Goal: Information Seeking & Learning: Learn about a topic

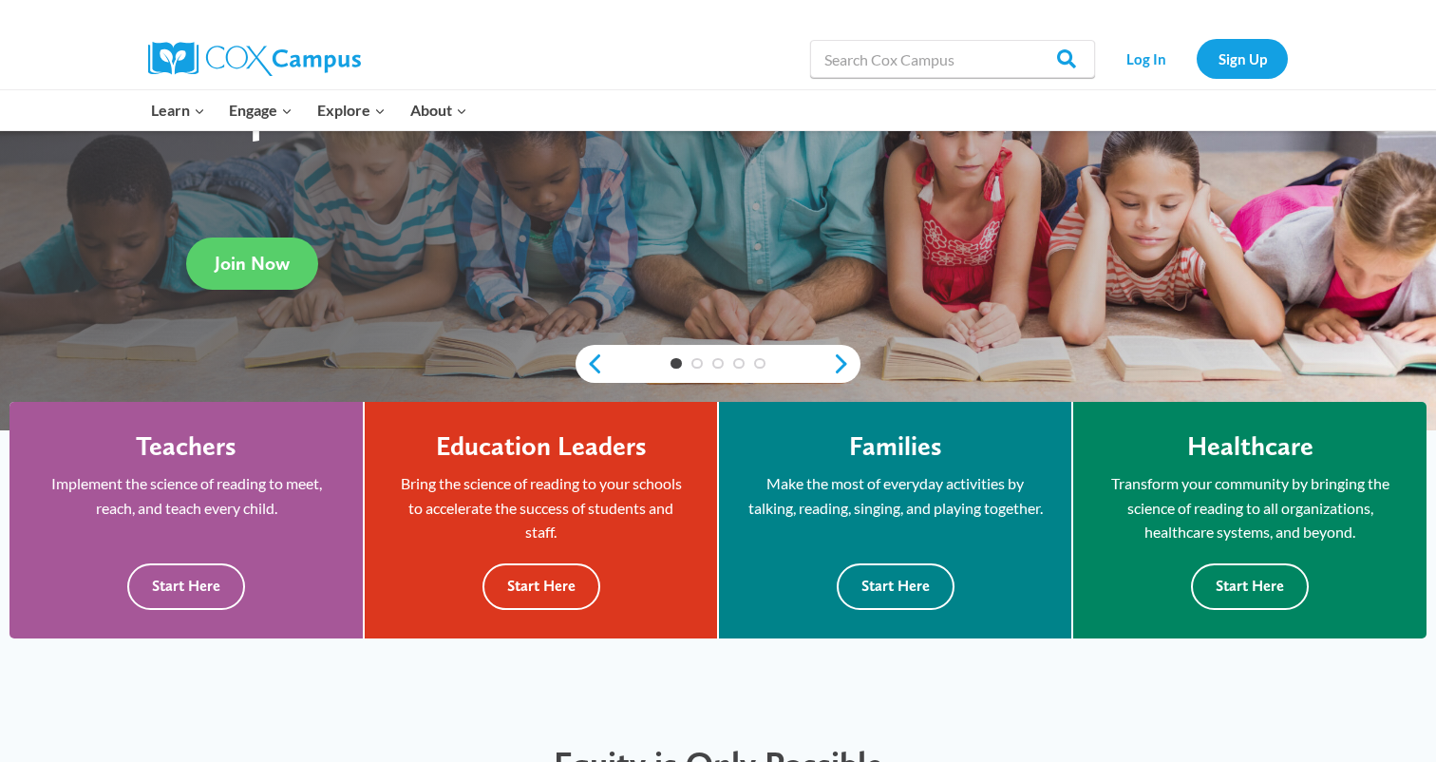
scroll to position [271, 0]
click at [838, 363] on link "Next" at bounding box center [846, 364] width 28 height 23
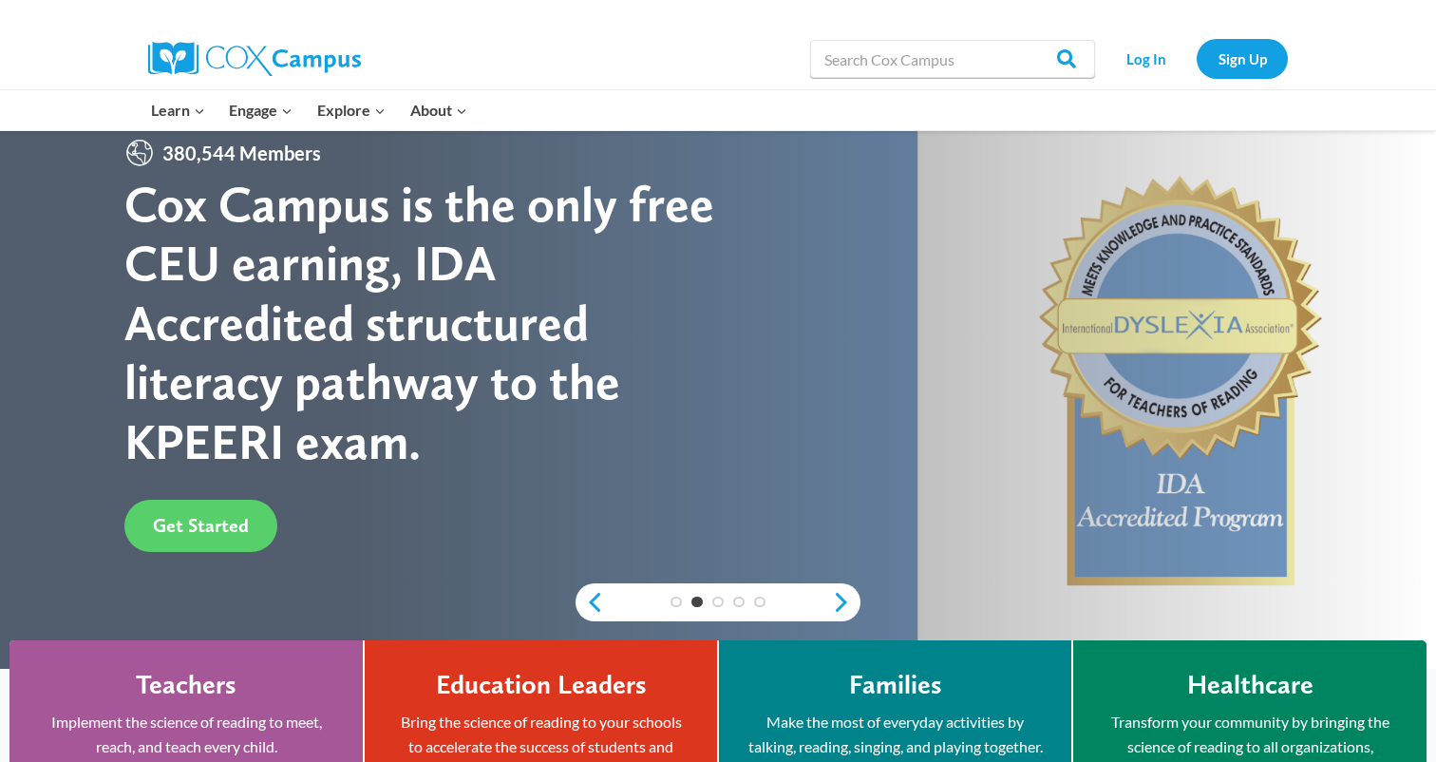
scroll to position [24, 0]
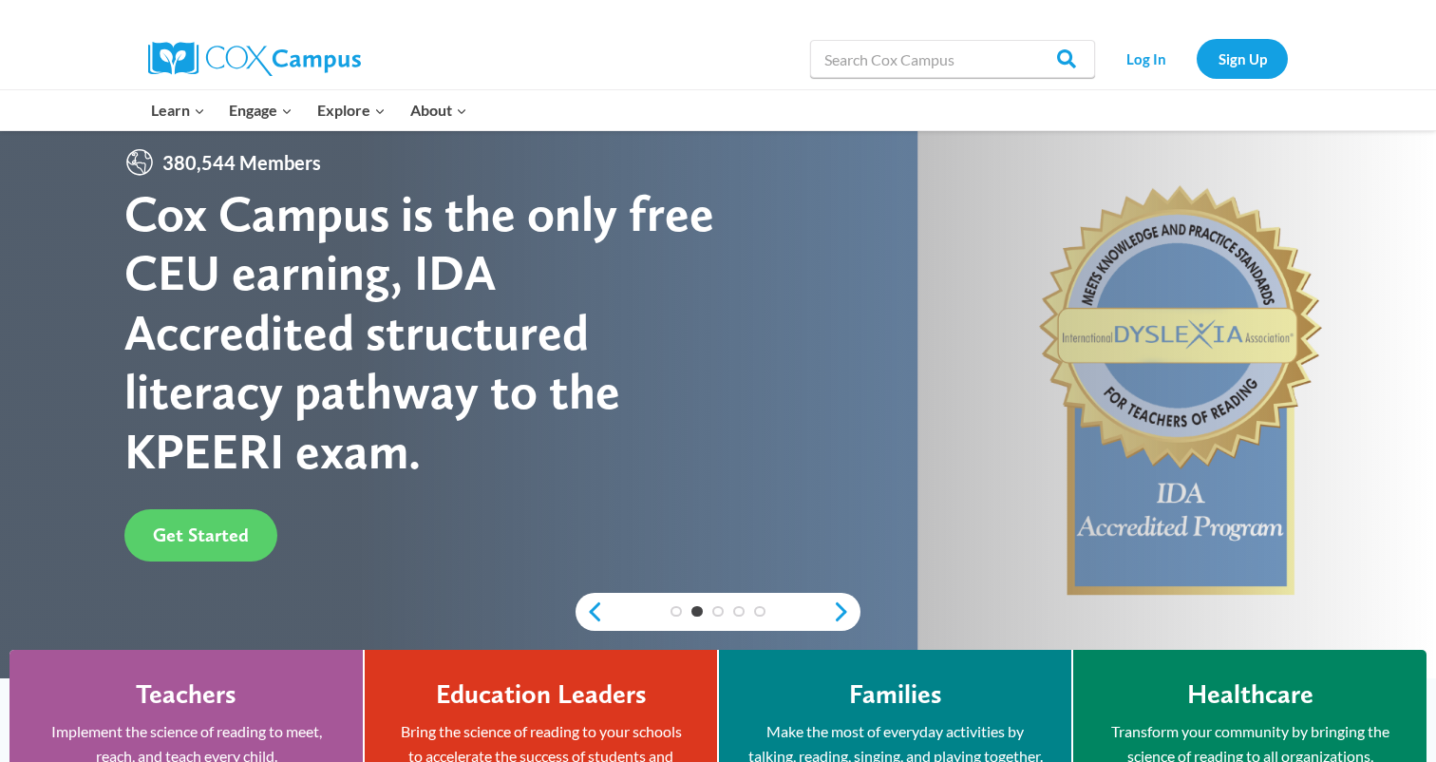
click at [829, 601] on div "1 2 3 4 5" at bounding box center [717, 612] width 285 height 38
click at [837, 604] on link "Next" at bounding box center [846, 611] width 28 height 23
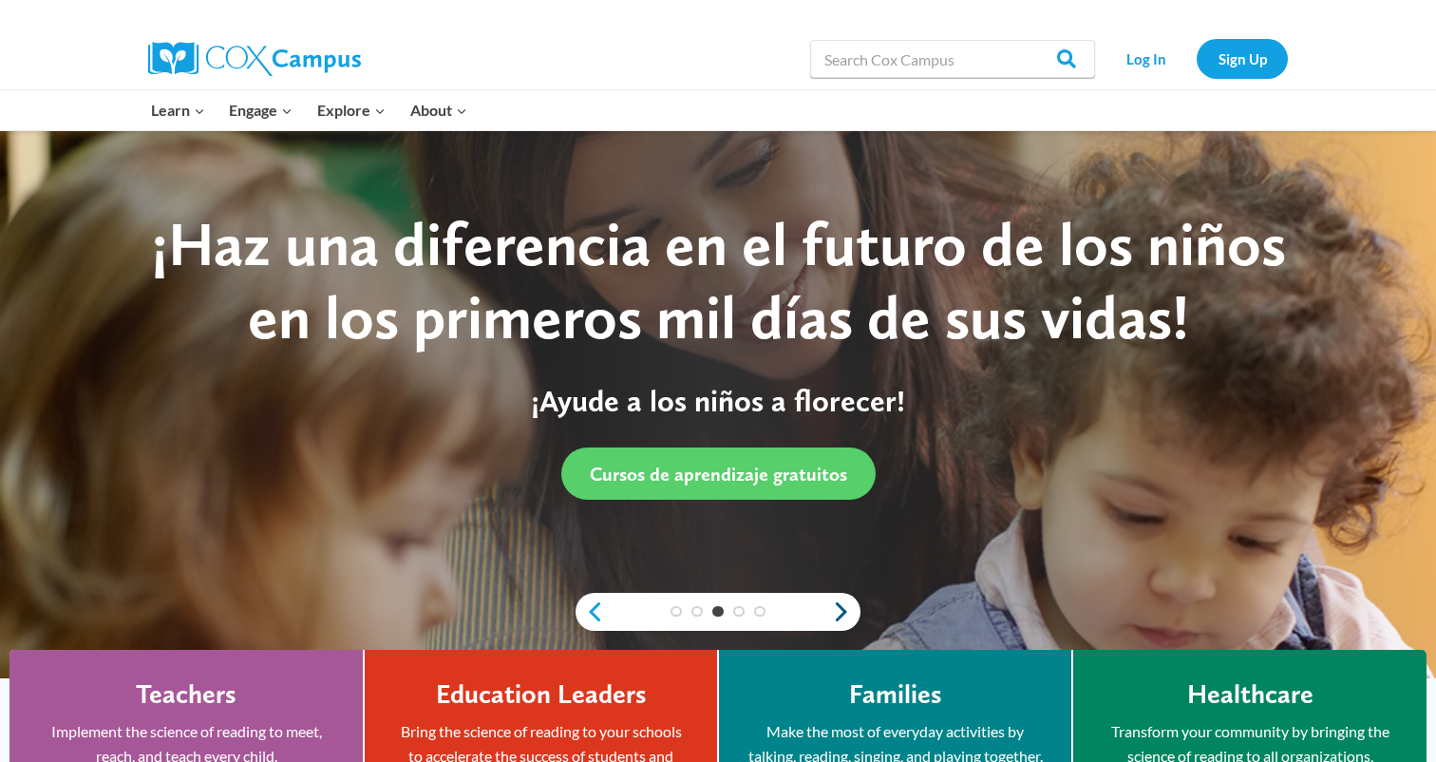
click at [837, 604] on link "Next" at bounding box center [846, 611] width 28 height 23
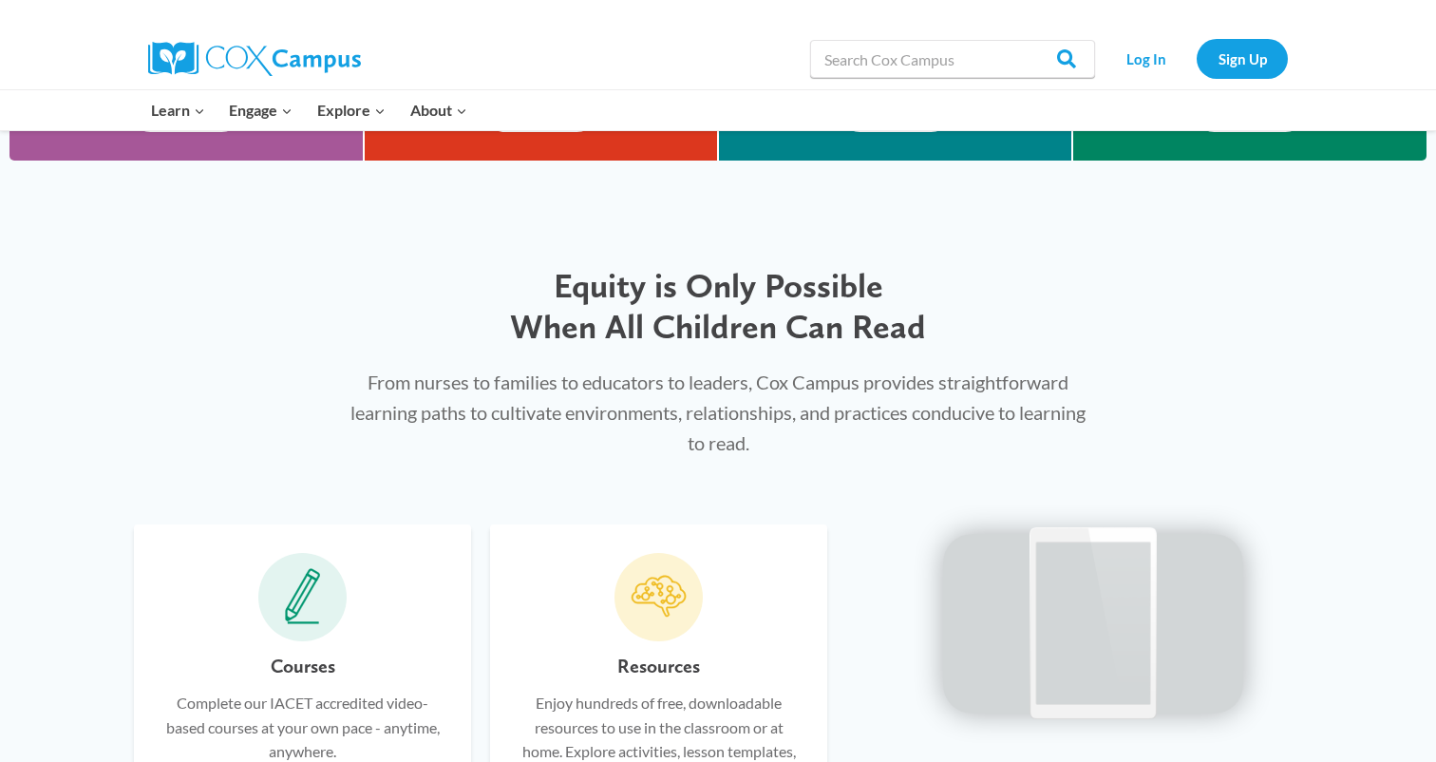
scroll to position [763, 0]
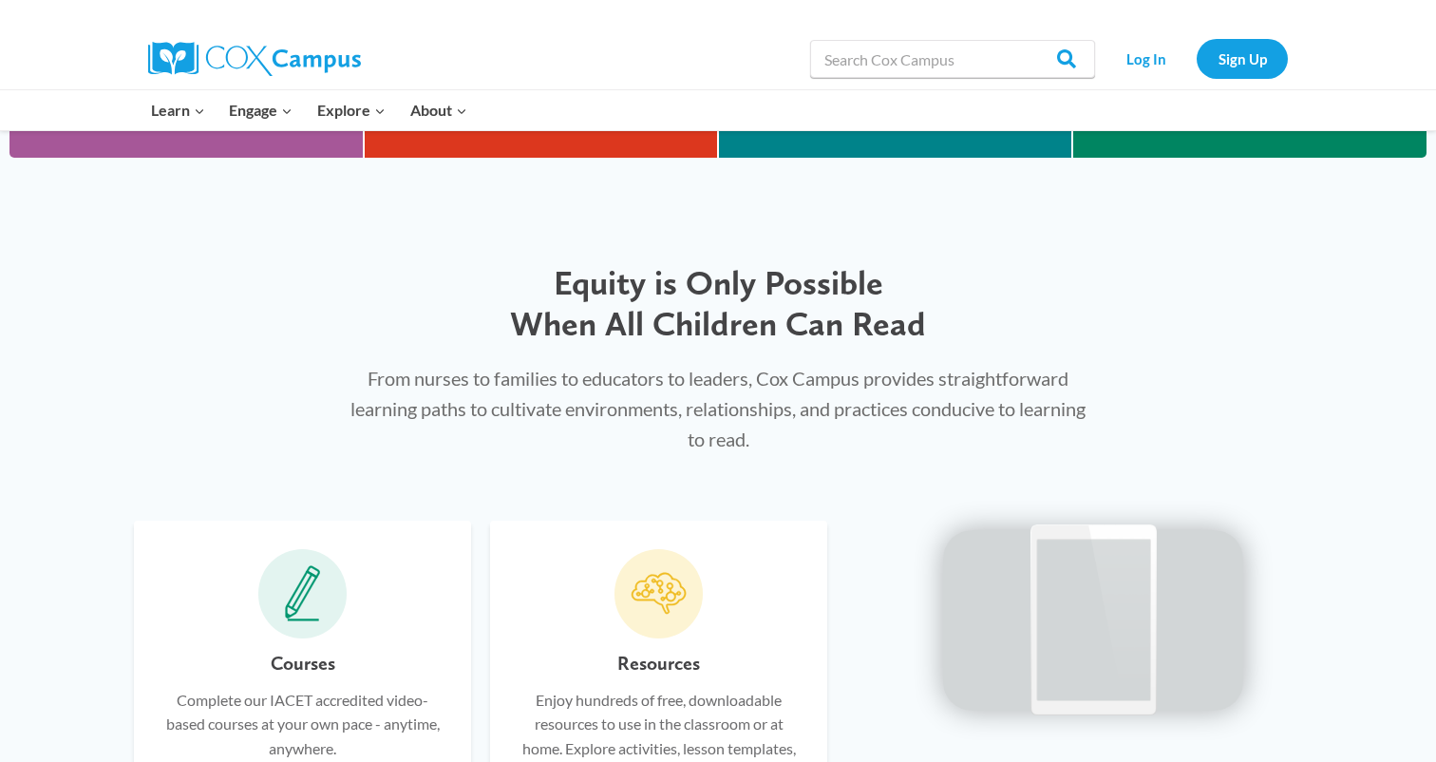
click at [509, 399] on p "From nurses to families to educators to leaders, Cox Campus provides straightfo…" at bounding box center [717, 408] width 735 height 91
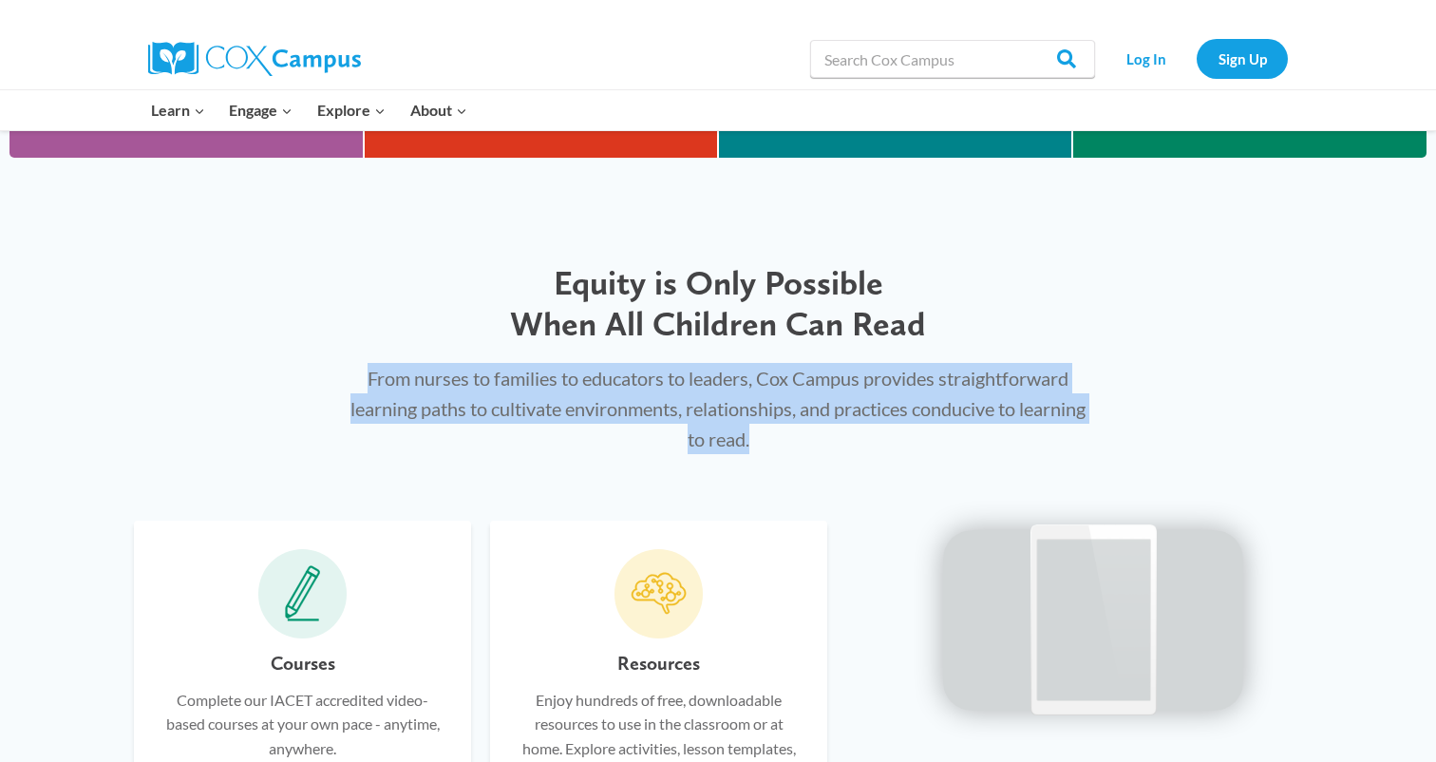
click at [509, 399] on p "From nurses to families to educators to leaders, Cox Campus provides straightfo…" at bounding box center [717, 408] width 735 height 91
click at [628, 400] on p "From nurses to families to educators to leaders, Cox Campus provides straightfo…" at bounding box center [717, 408] width 735 height 91
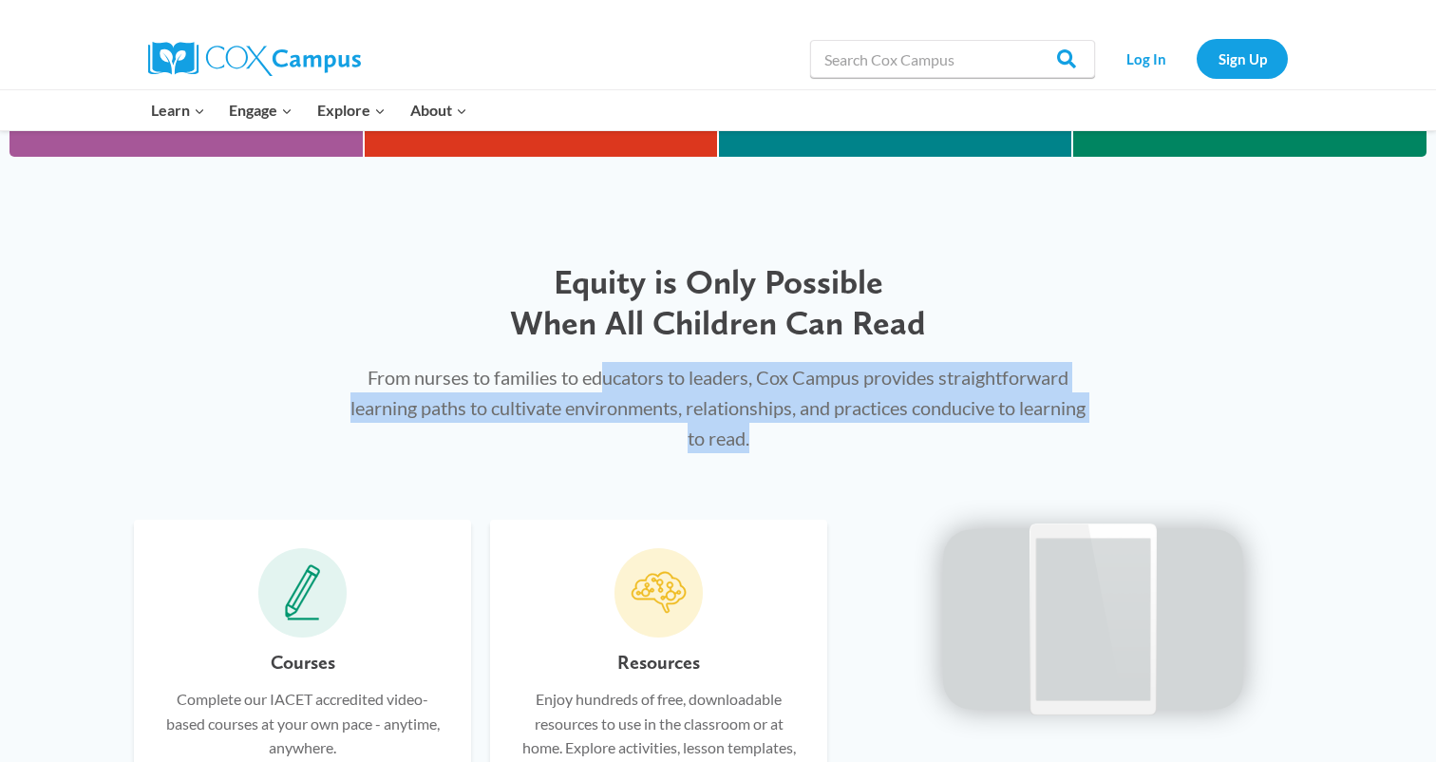
drag, startPoint x: 605, startPoint y: 384, endPoint x: 805, endPoint y: 451, distance: 211.4
click at [805, 451] on div "From nurses to families to educators to leaders, Cox Campus provides straightfo…" at bounding box center [717, 407] width 773 height 129
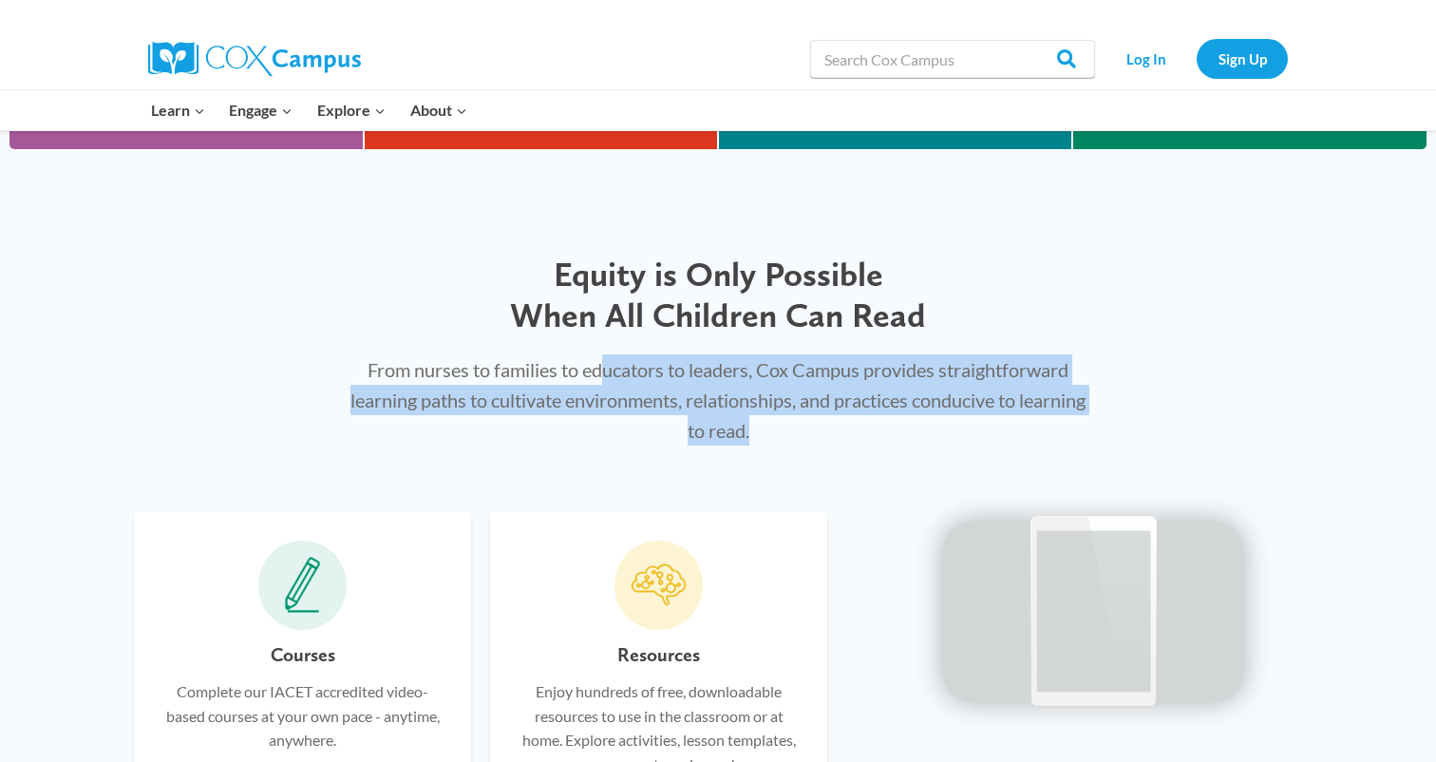
click at [805, 451] on div "From nurses to families to educators to leaders, Cox Campus provides straightfo…" at bounding box center [717, 399] width 773 height 129
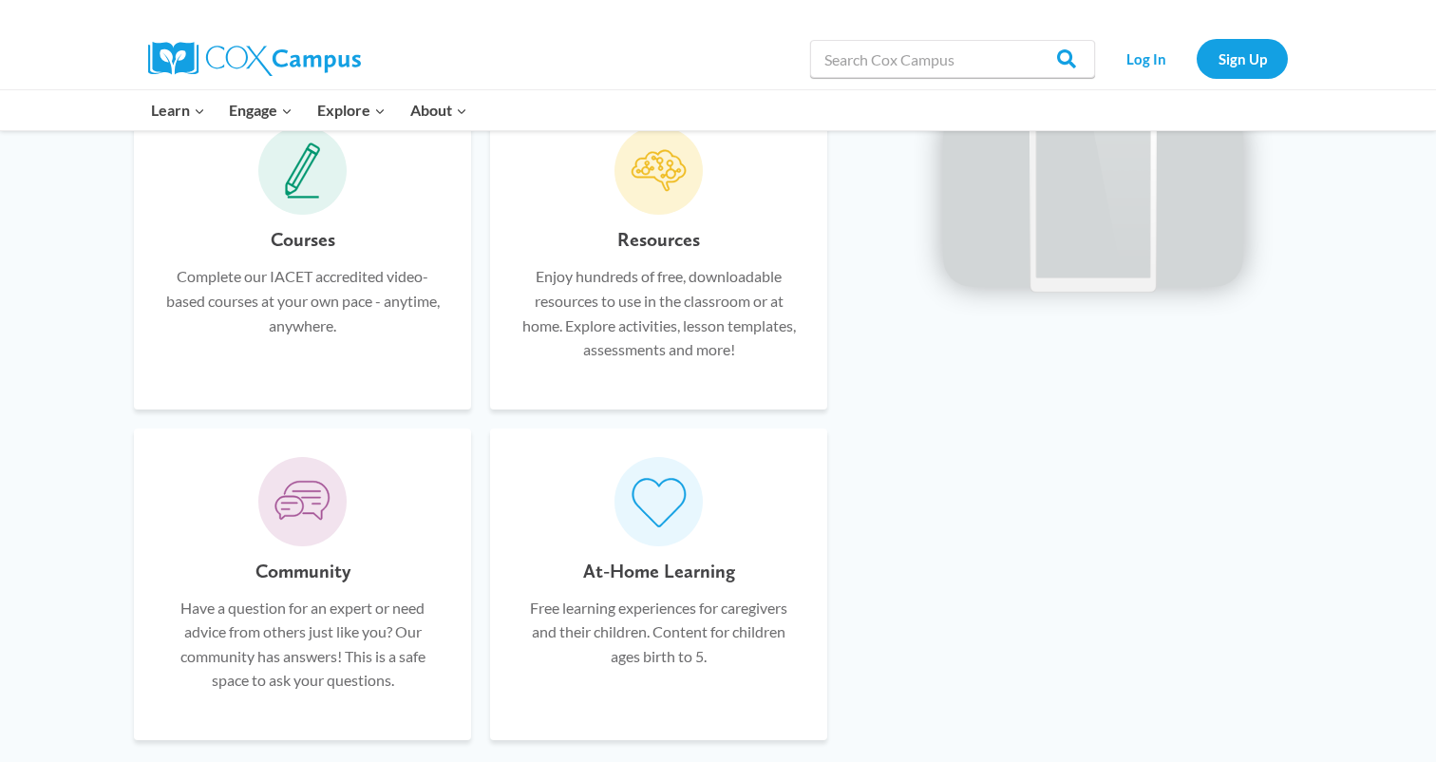
scroll to position [1181, 0]
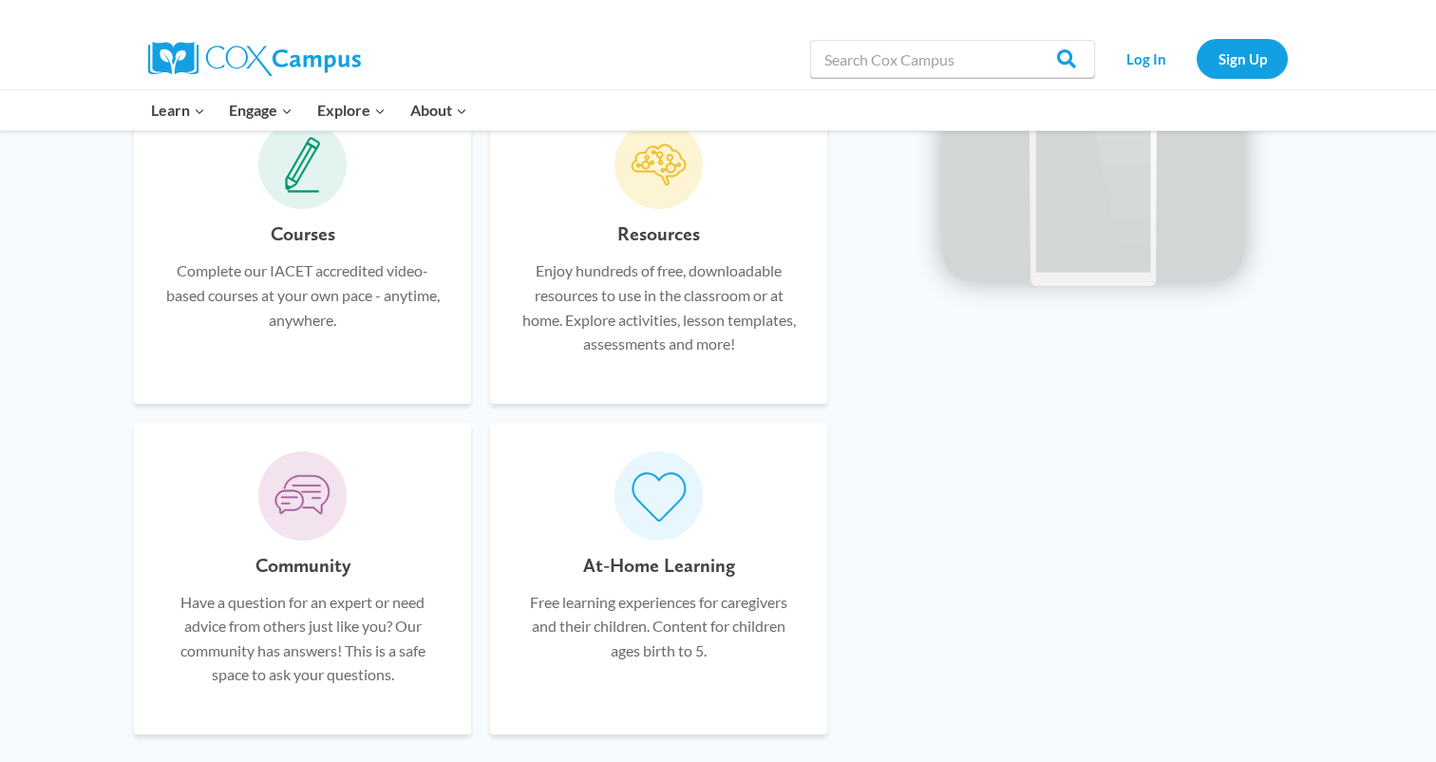
click at [378, 300] on p "Complete our IACET accredited video-based courses at your own pace - anytime, a…" at bounding box center [302, 294] width 280 height 73
click at [331, 267] on p "Complete our IACET accredited video-based courses at your own pace - anytime, a…" at bounding box center [302, 294] width 280 height 73
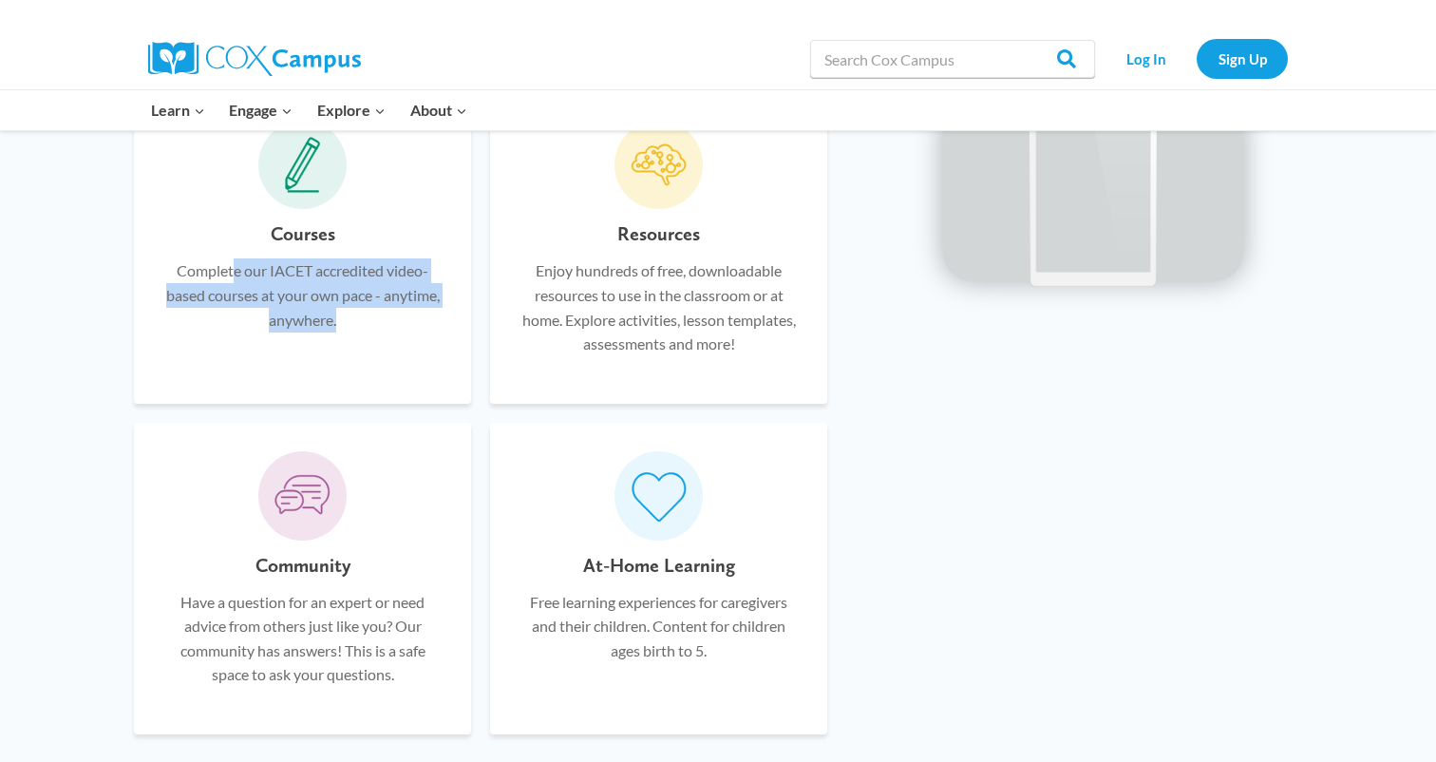
drag, startPoint x: 230, startPoint y: 276, endPoint x: 356, endPoint y: 312, distance: 131.3
click at [356, 312] on p "Complete our IACET accredited video-based courses at your own pace - anytime, a…" at bounding box center [302, 294] width 280 height 73
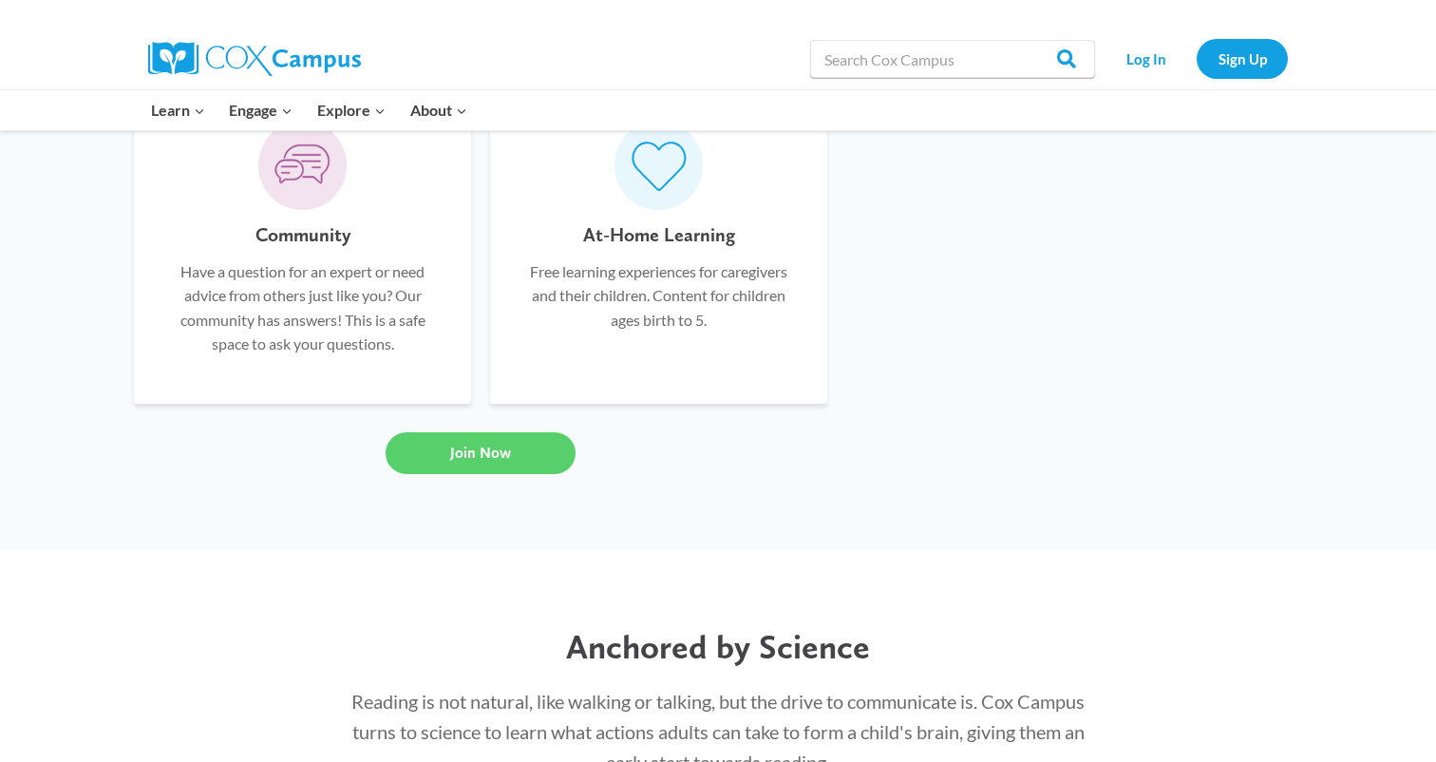
scroll to position [1763, 0]
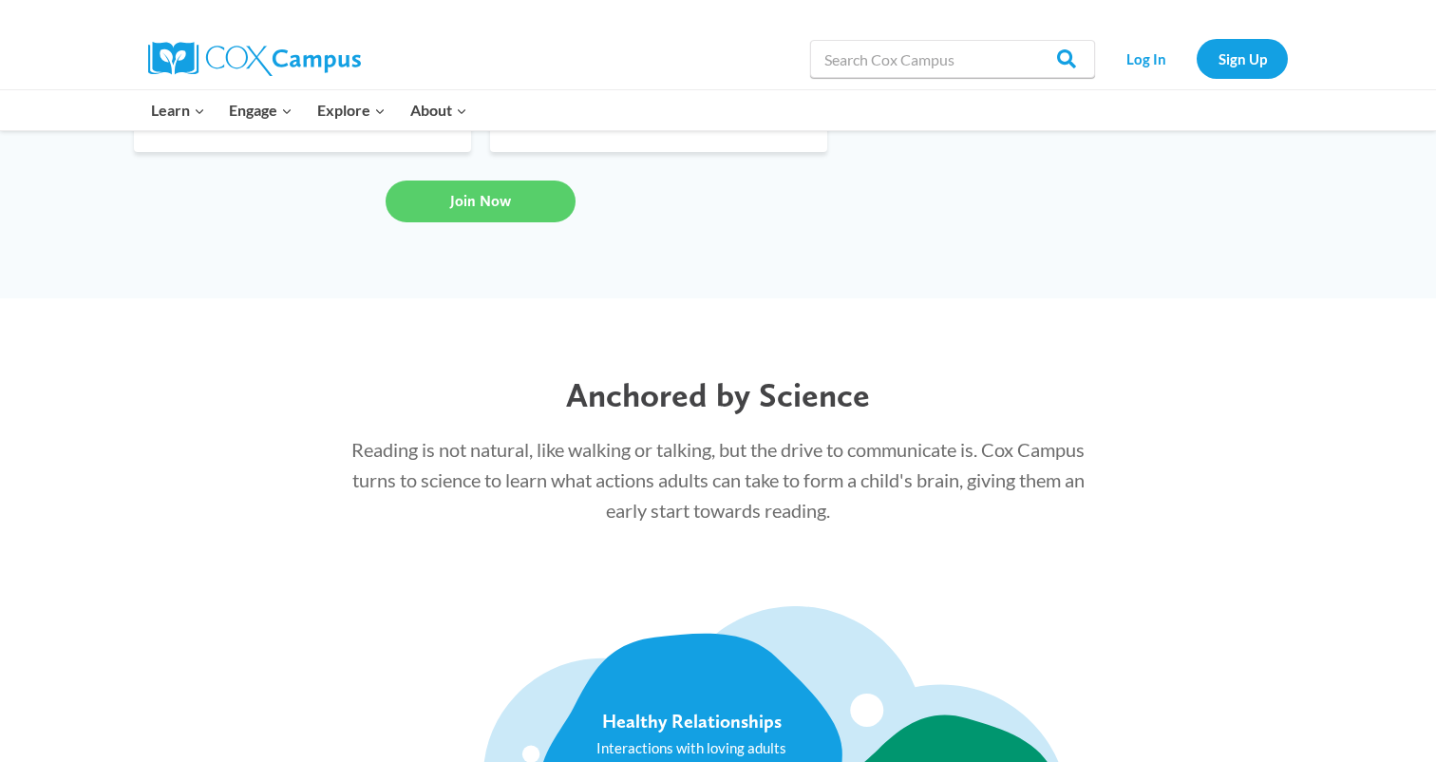
click at [640, 434] on p "Reading is not natural, like walking or talking, but the drive to communicate i…" at bounding box center [717, 479] width 735 height 91
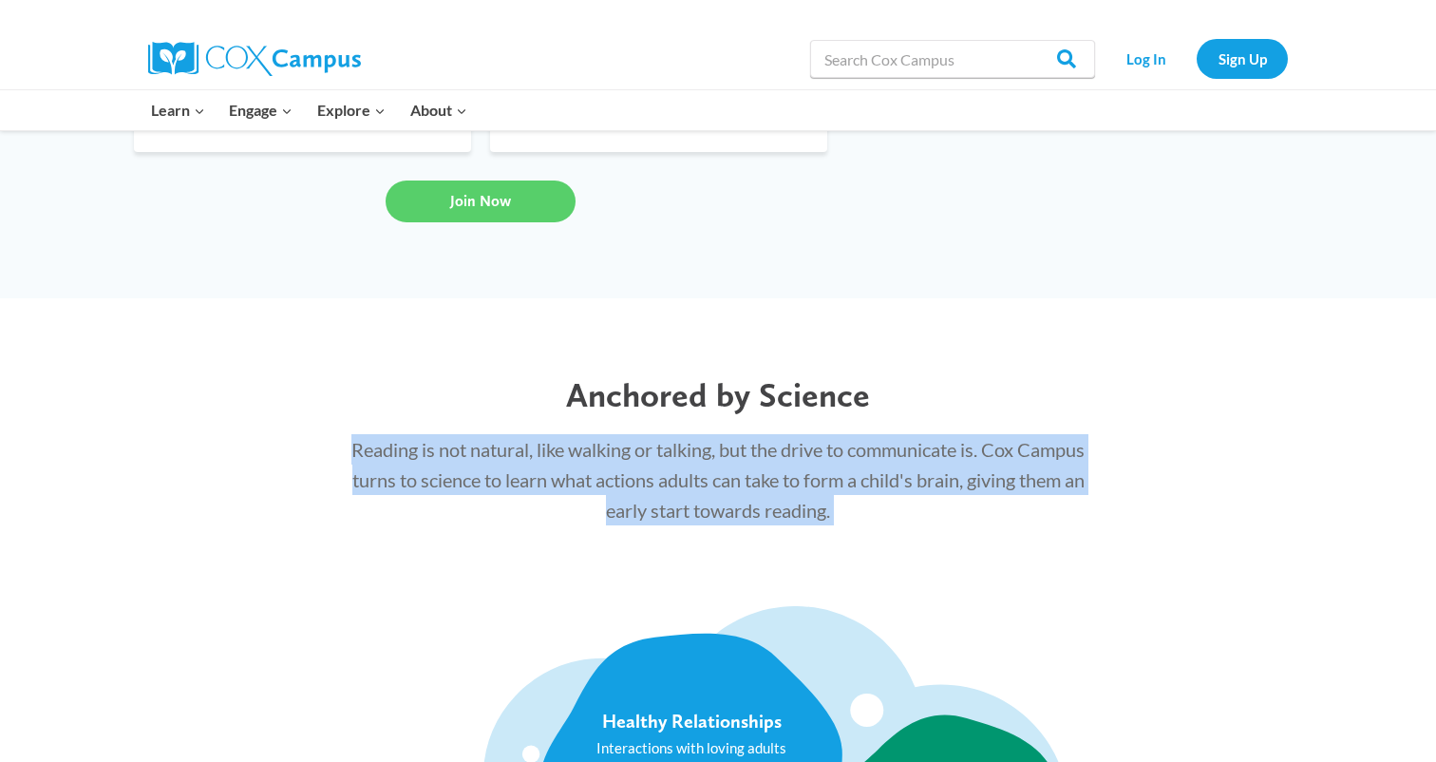
click at [640, 434] on p "Reading is not natural, like walking or talking, but the drive to communicate i…" at bounding box center [717, 479] width 735 height 91
click at [724, 450] on p "Reading is not natural, like walking or talking, but the drive to communicate i…" at bounding box center [717, 479] width 735 height 91
drag, startPoint x: 937, startPoint y: 488, endPoint x: 878, endPoint y: 399, distance: 106.9
click at [878, 399] on div "Anchored by Science Reading is not natural, like walking or talking, but the dr…" at bounding box center [717, 449] width 773 height 189
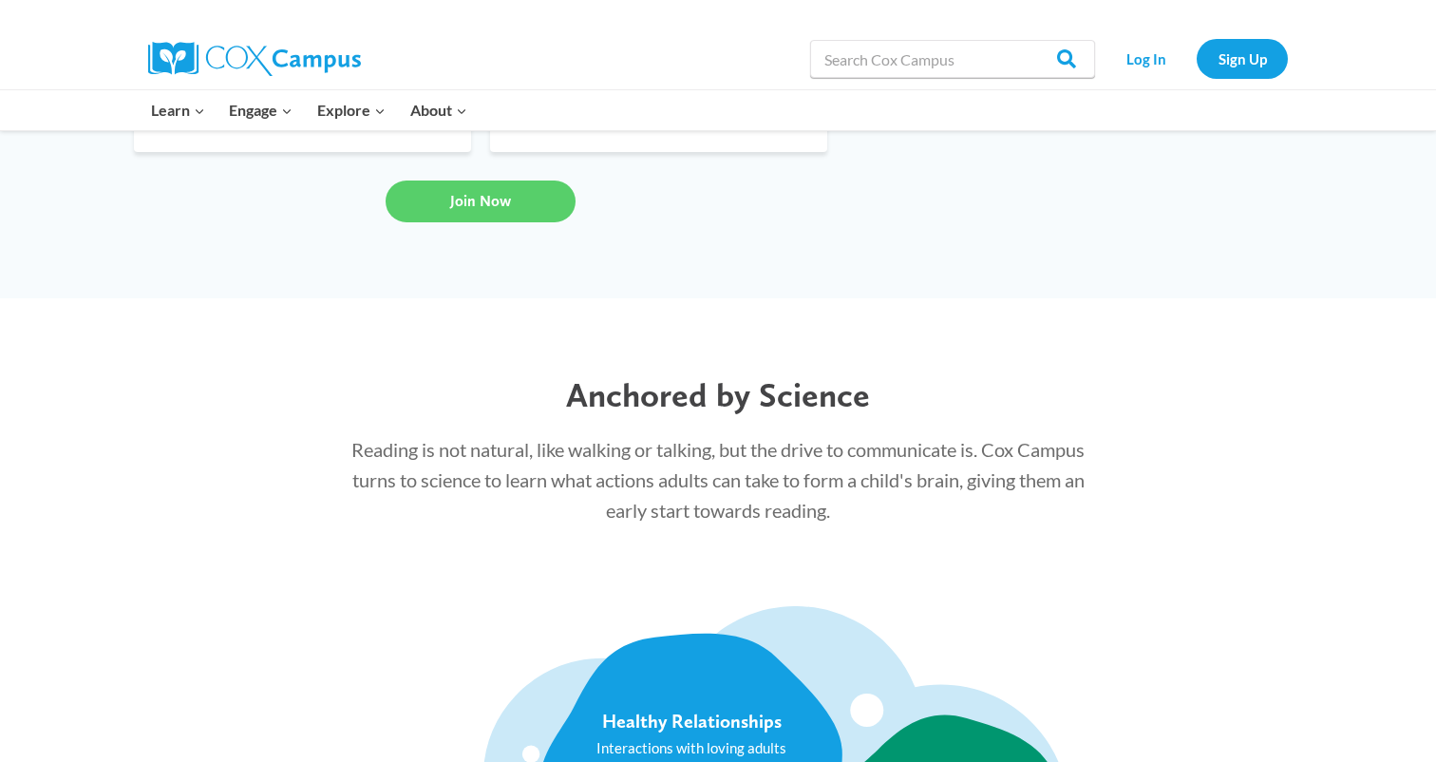
click at [878, 399] on h2 "Anchored by Science" at bounding box center [717, 394] width 735 height 41
click at [636, 461] on p "Reading is not natural, like walking or talking, but the drive to communicate i…" at bounding box center [717, 479] width 735 height 91
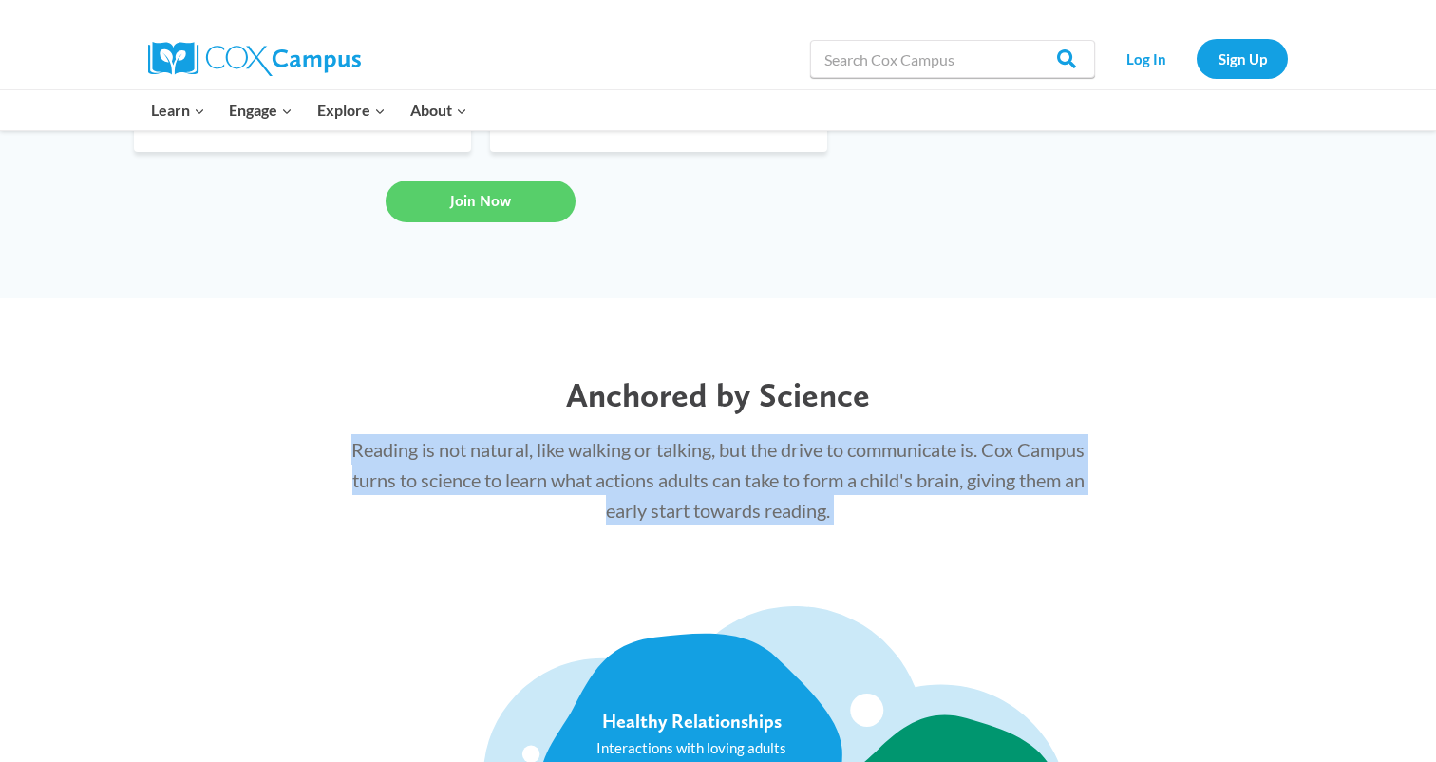
click at [731, 480] on p "Reading is not natural, like walking or talking, but the drive to communicate i…" at bounding box center [717, 479] width 735 height 91
drag, startPoint x: 920, startPoint y: 510, endPoint x: 365, endPoint y: 436, distance: 560.4
click at [365, 436] on p "Reading is not natural, like walking or talking, but the drive to communicate i…" at bounding box center [717, 479] width 735 height 91
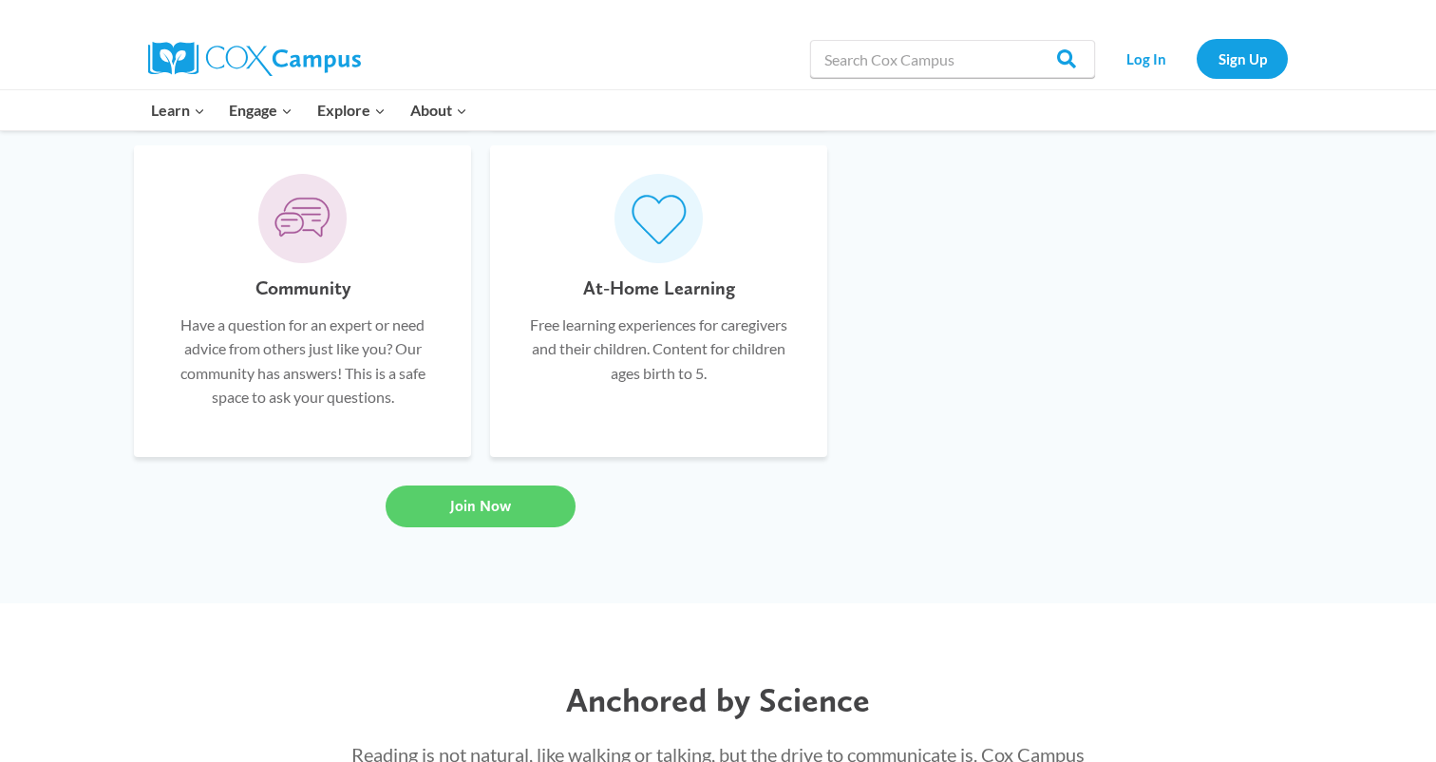
scroll to position [1460, 0]
